Goal: Task Accomplishment & Management: Use online tool/utility

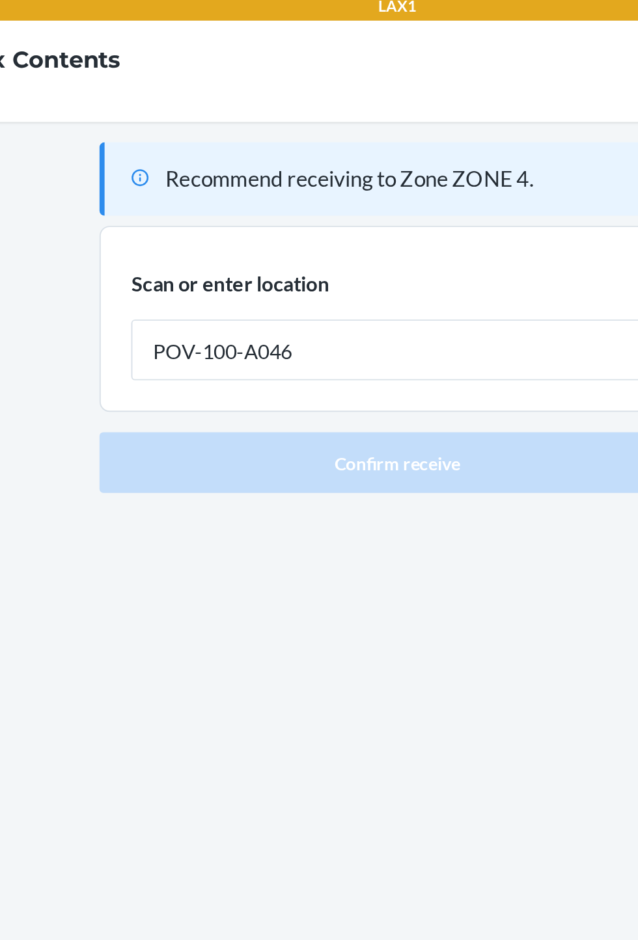
type input "POV-100-A046"
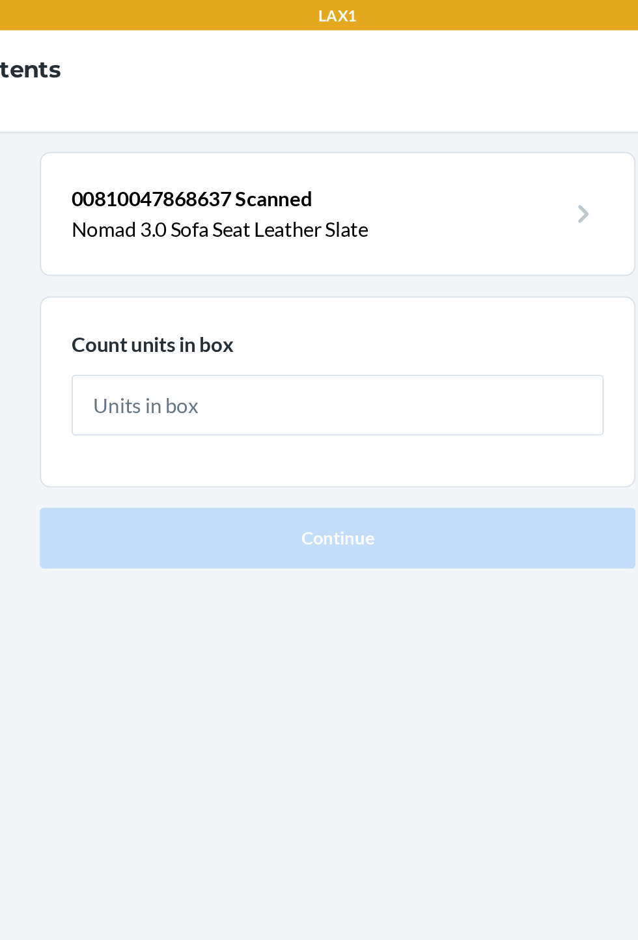
type input "3"
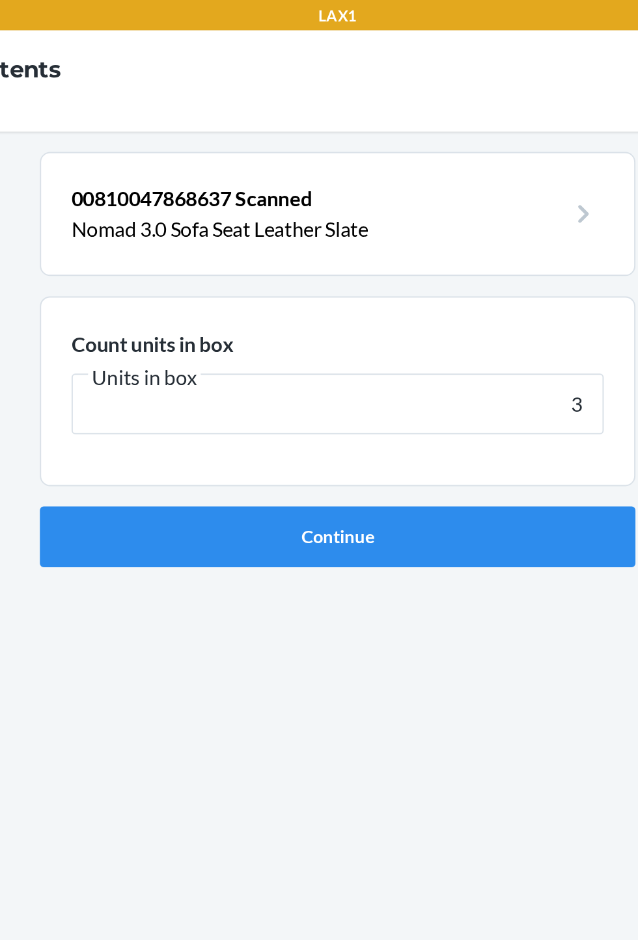
click button "Continue" at bounding box center [319, 275] width 306 height 31
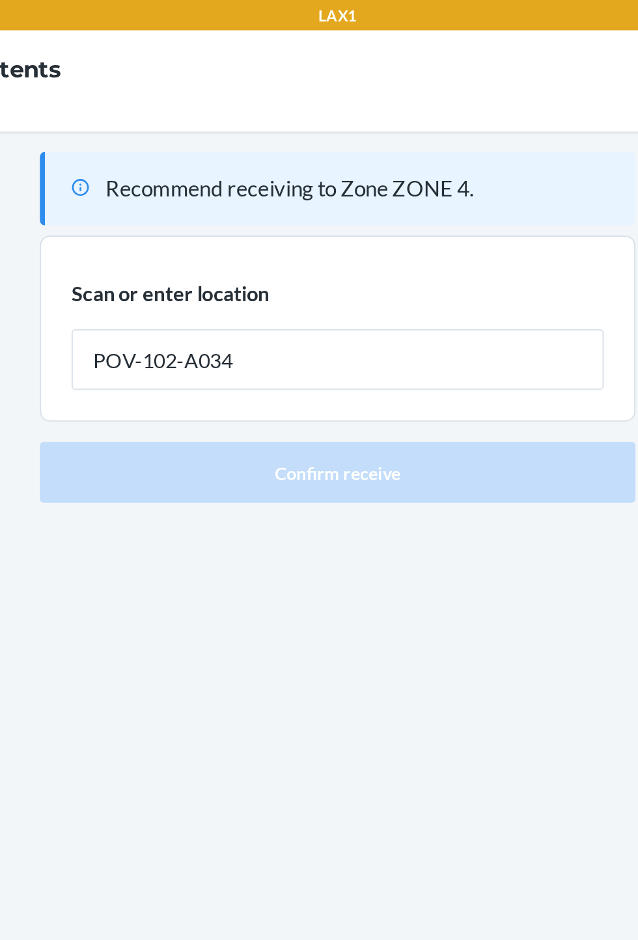
type input "POV-102-A034"
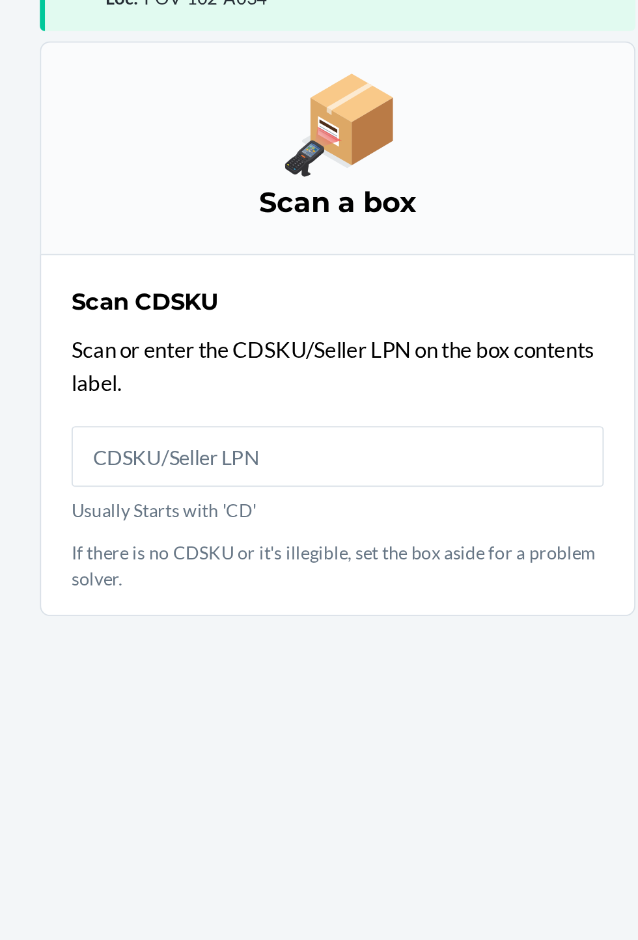
click at [277, 346] on p "Scan or enter the CDSKU/Seller LPN on the box contents label." at bounding box center [318, 330] width 273 height 33
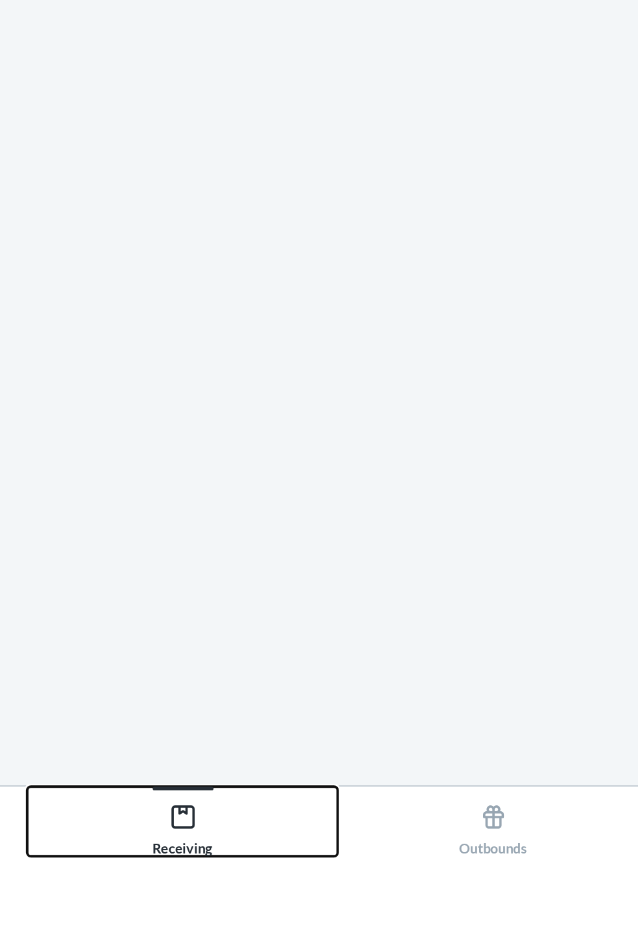
click at [238, 938] on div "Receiving" at bounding box center [239, 922] width 31 height 33
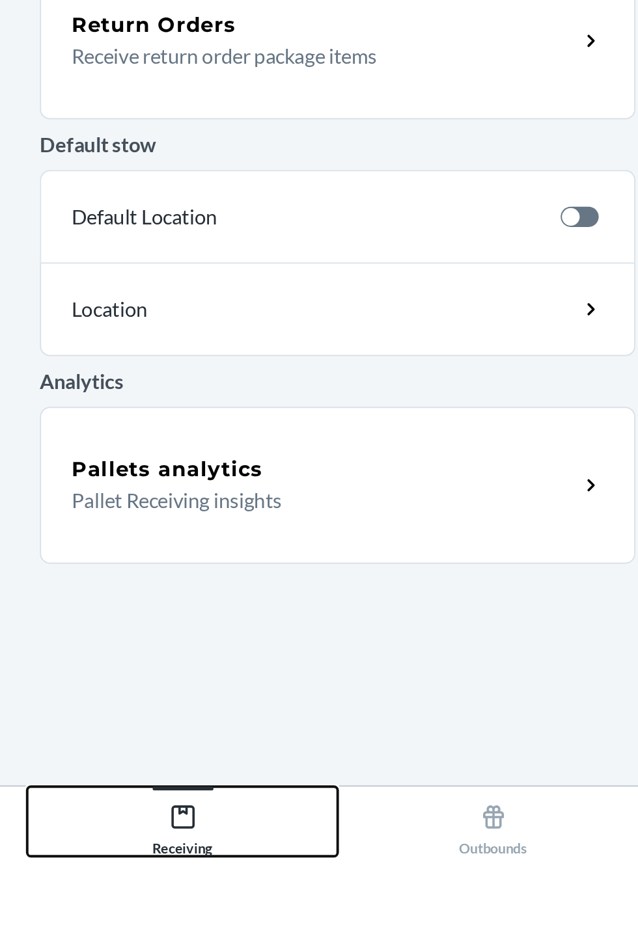
click at [235, 938] on div "Receiving" at bounding box center [239, 922] width 31 height 33
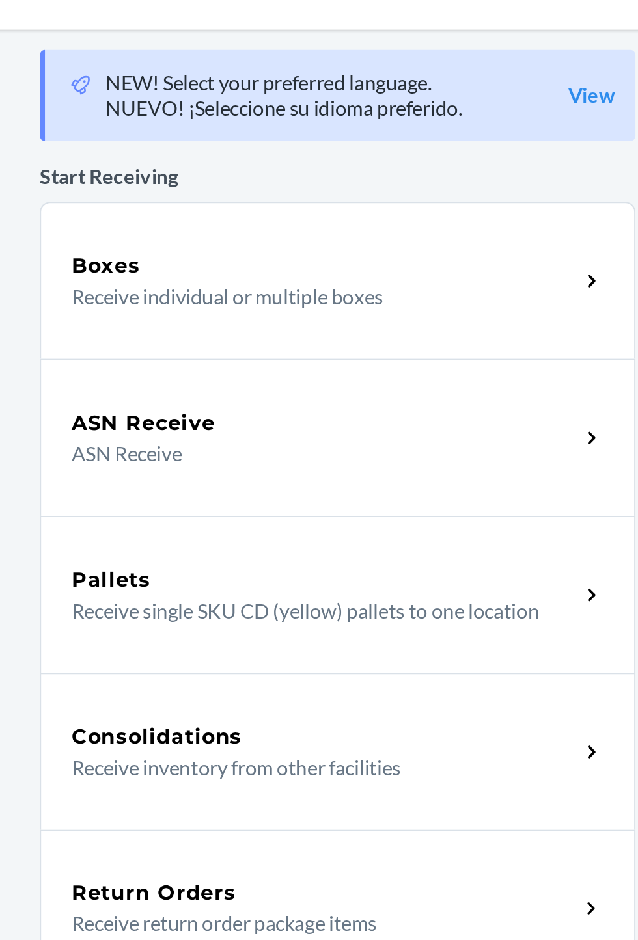
click at [219, 198] on p "Receive individual or multiple boxes" at bounding box center [306, 205] width 249 height 16
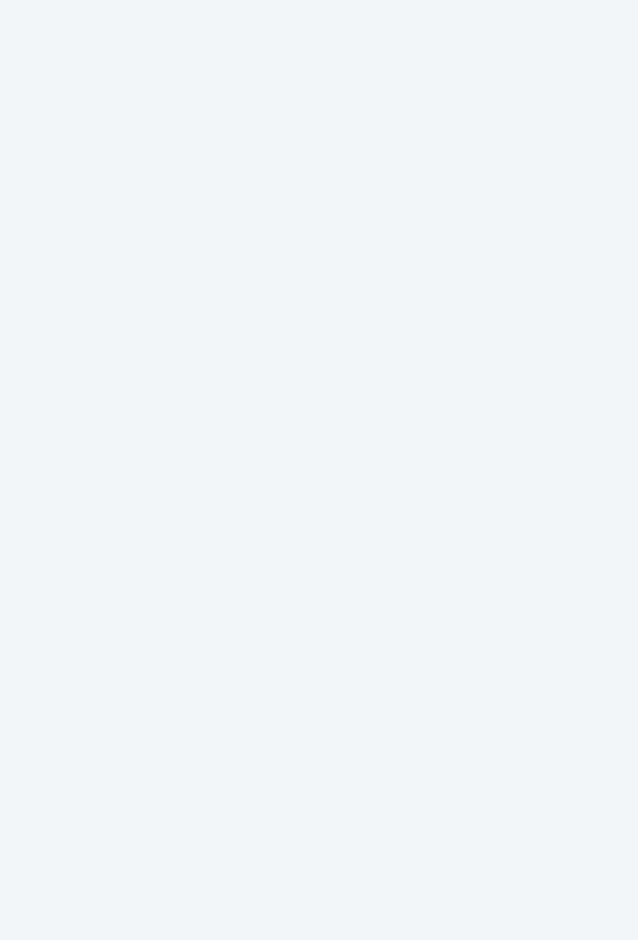
scroll to position [83, 0]
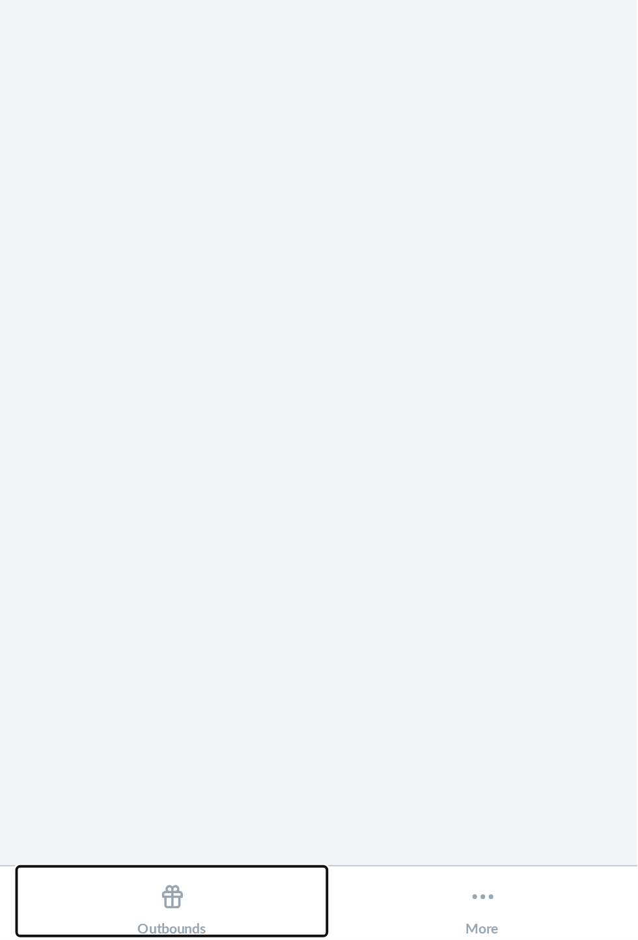
click at [390, 934] on div "Outbounds" at bounding box center [398, 922] width 35 height 33
click at [386, 926] on div "Outbounds" at bounding box center [398, 922] width 35 height 33
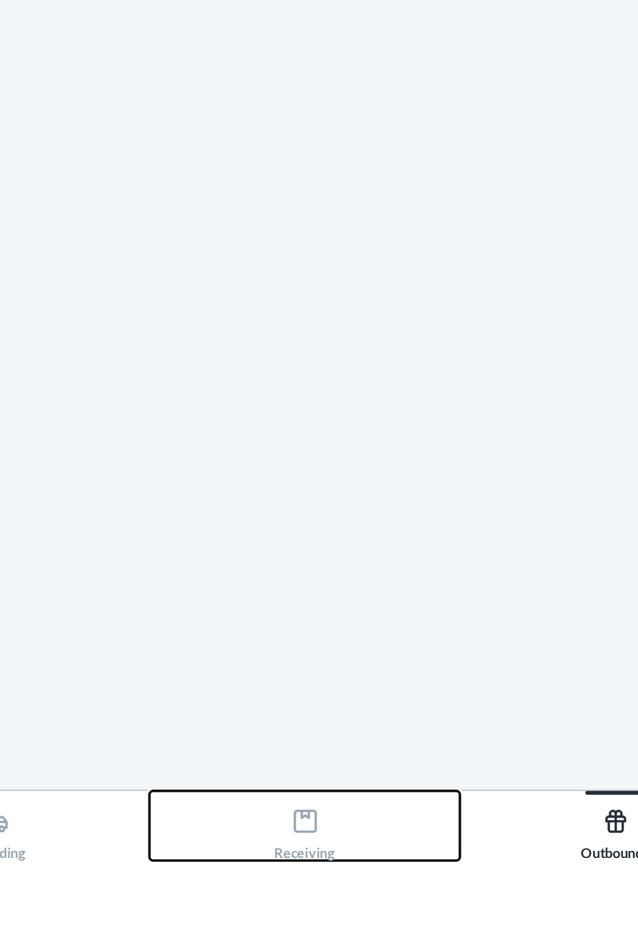
click at [207, 938] on button "Receiving" at bounding box center [238, 921] width 159 height 36
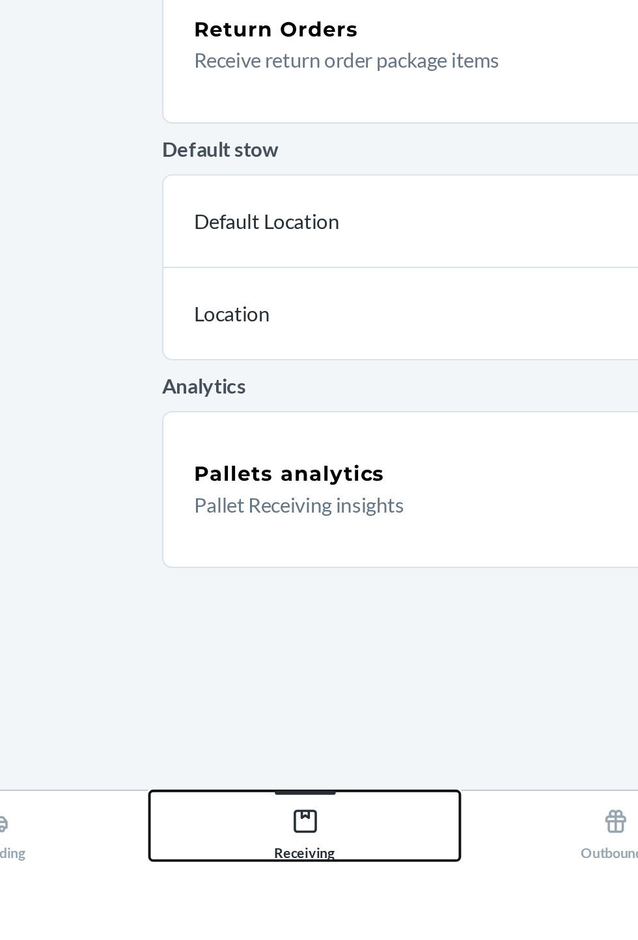
click at [220, 938] on button "Receiving" at bounding box center [238, 921] width 159 height 36
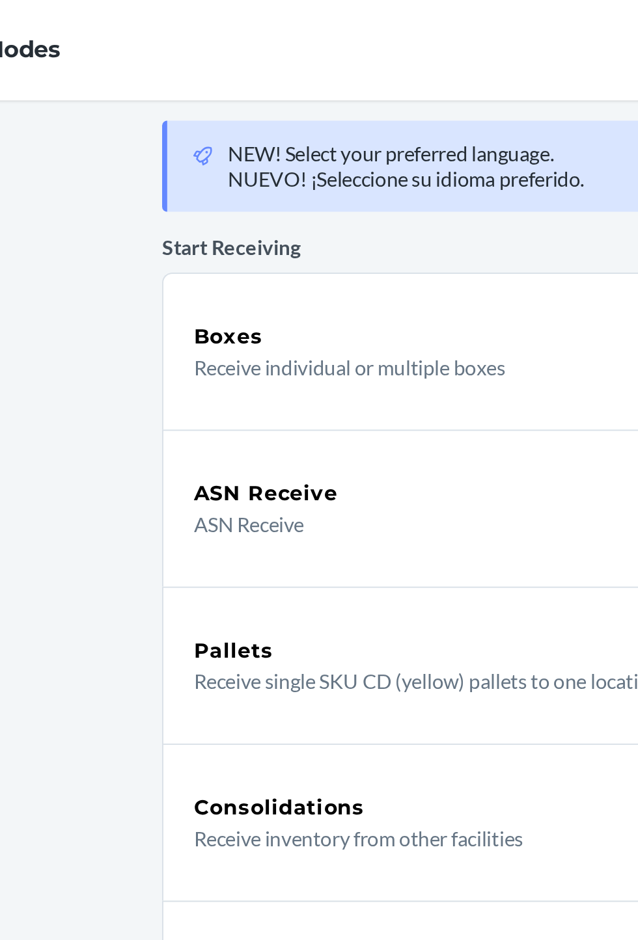
click at [202, 285] on p "ASN Receive" at bounding box center [306, 286] width 249 height 16
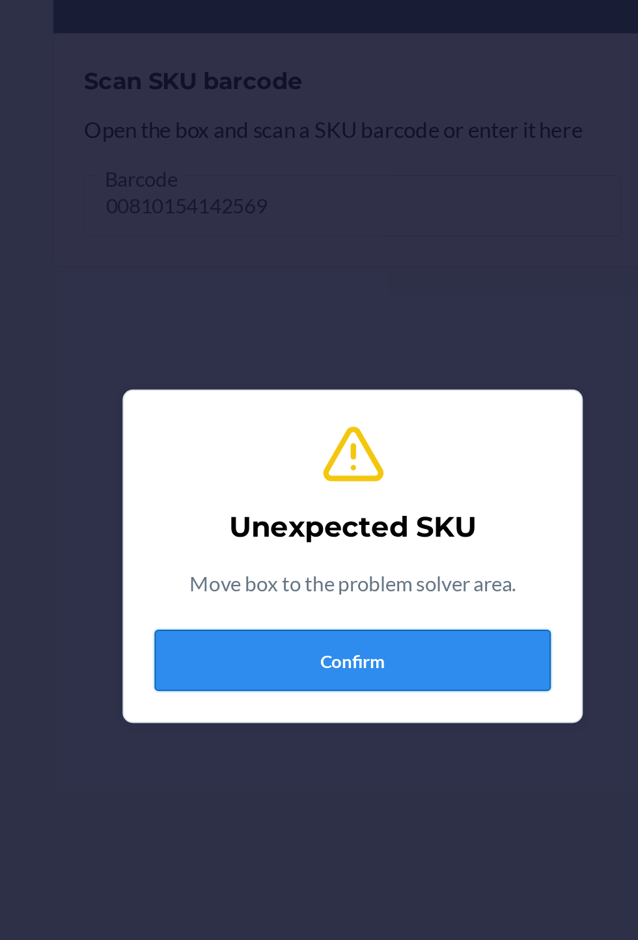
click at [318, 539] on button "Confirm" at bounding box center [319, 523] width 202 height 31
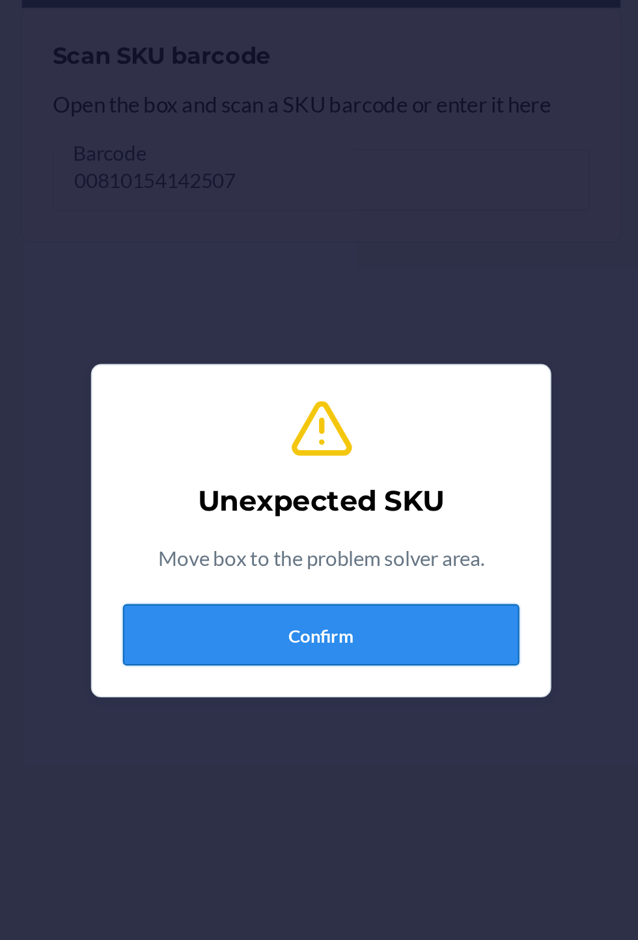
click at [287, 539] on button "Confirm" at bounding box center [319, 523] width 202 height 31
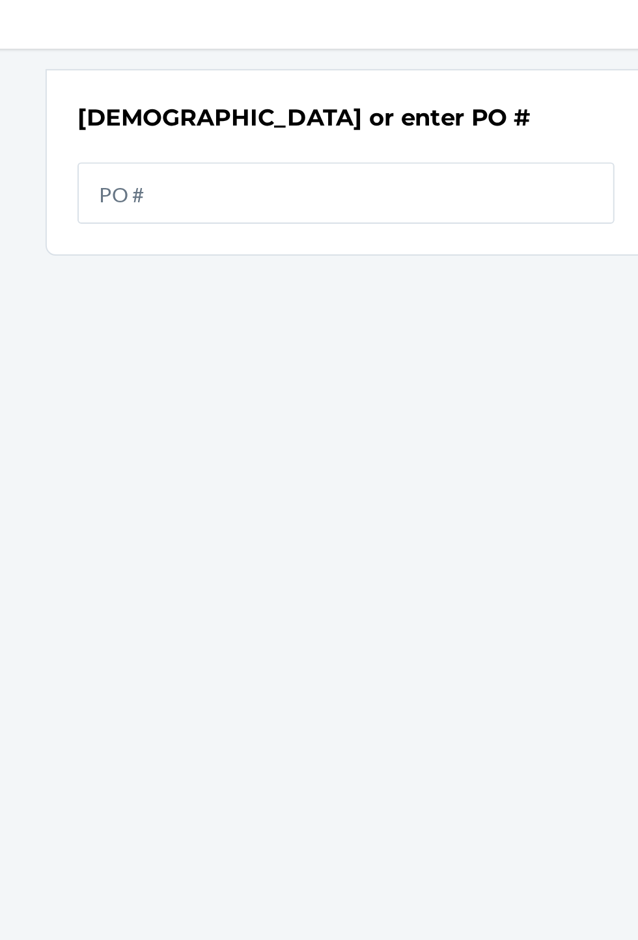
click at [467, 45] on nav "Receiving Modes Missing CDSKU" at bounding box center [319, 42] width 638 height 52
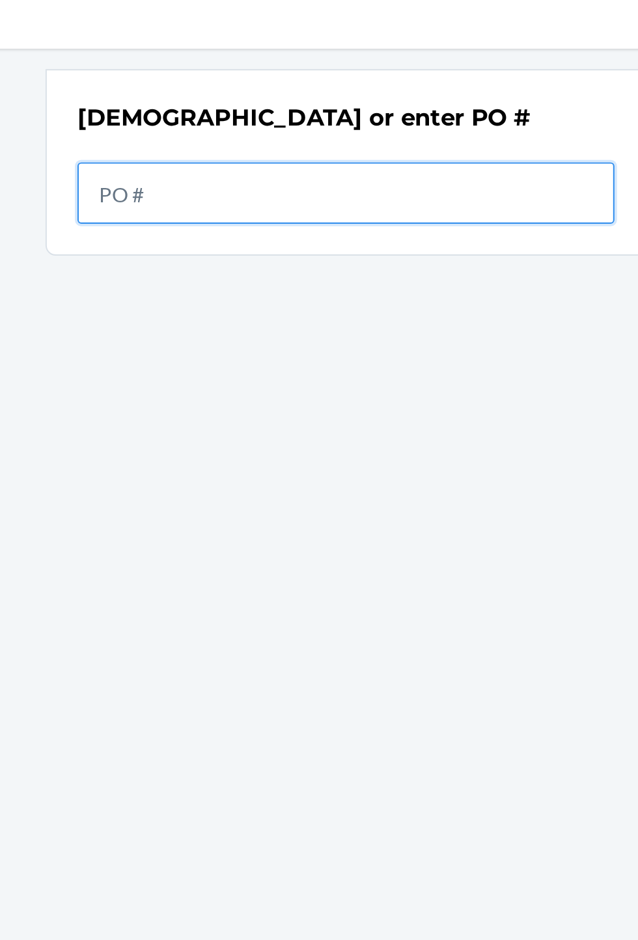
click at [269, 146] on input "text" at bounding box center [318, 141] width 273 height 31
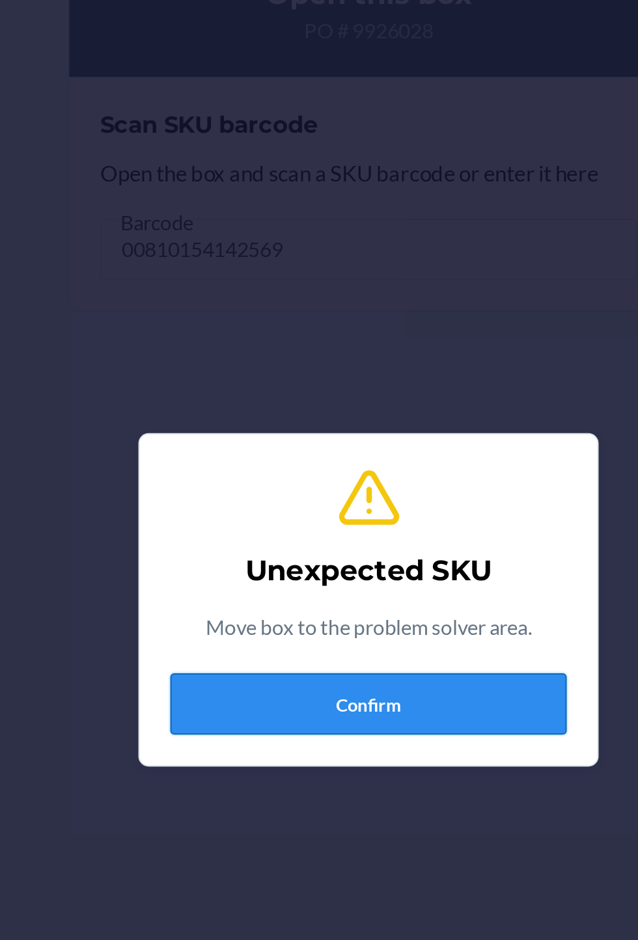
click at [283, 539] on button "Confirm" at bounding box center [319, 523] width 202 height 31
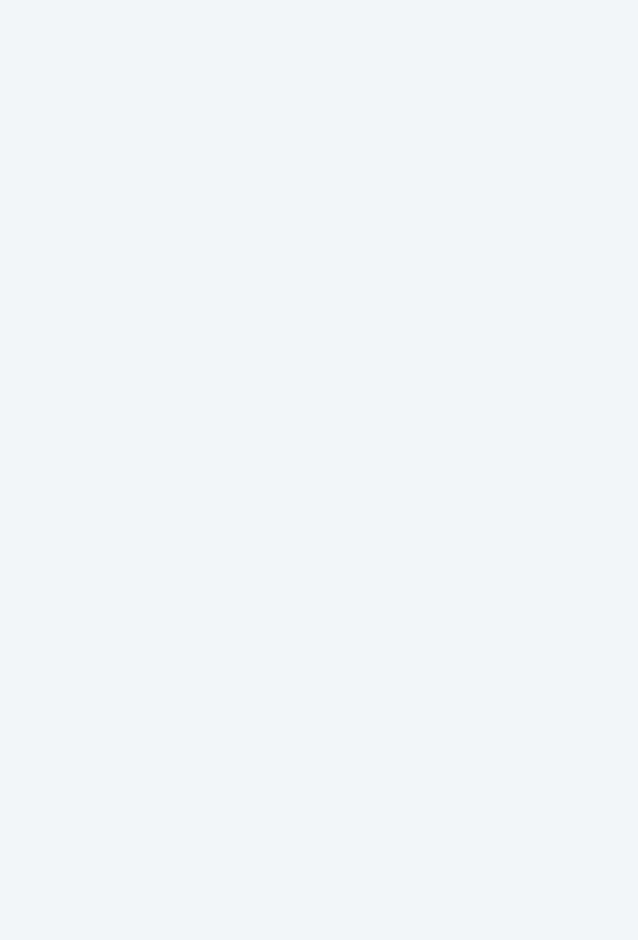
scroll to position [83, 0]
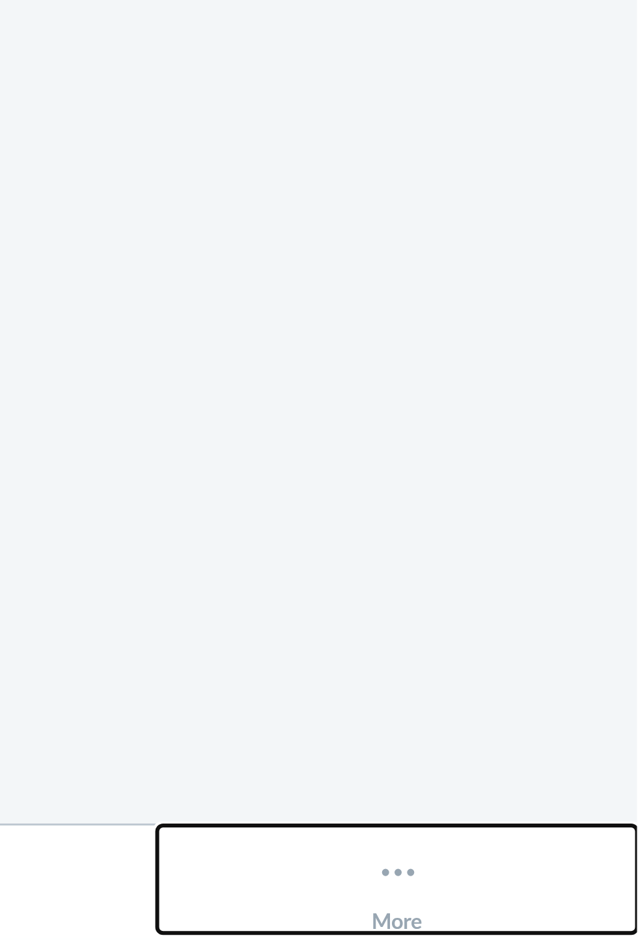
click at [571, 931] on button "More" at bounding box center [557, 921] width 159 height 36
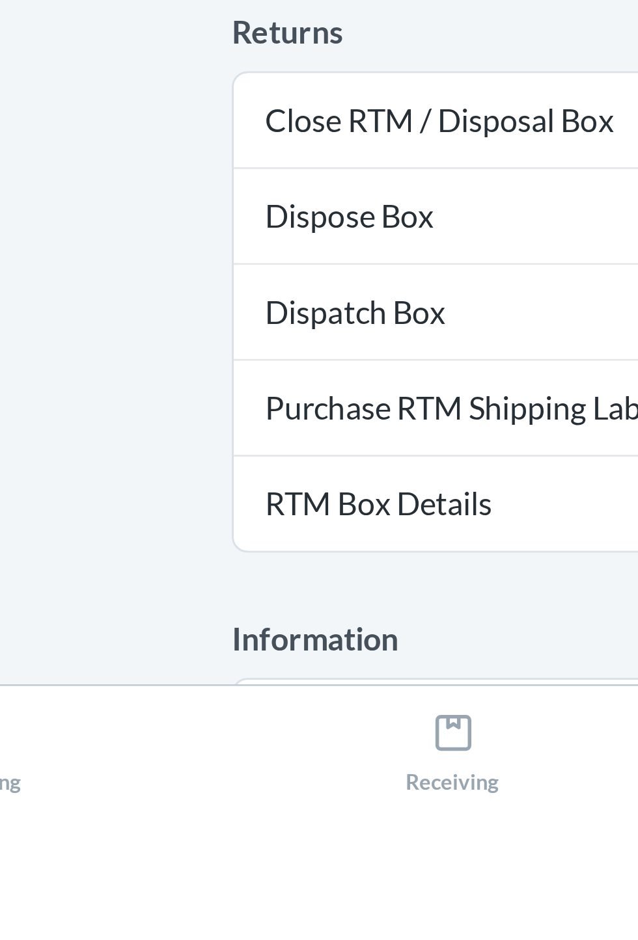
scroll to position [82, 0]
